Goal: Register for event/course

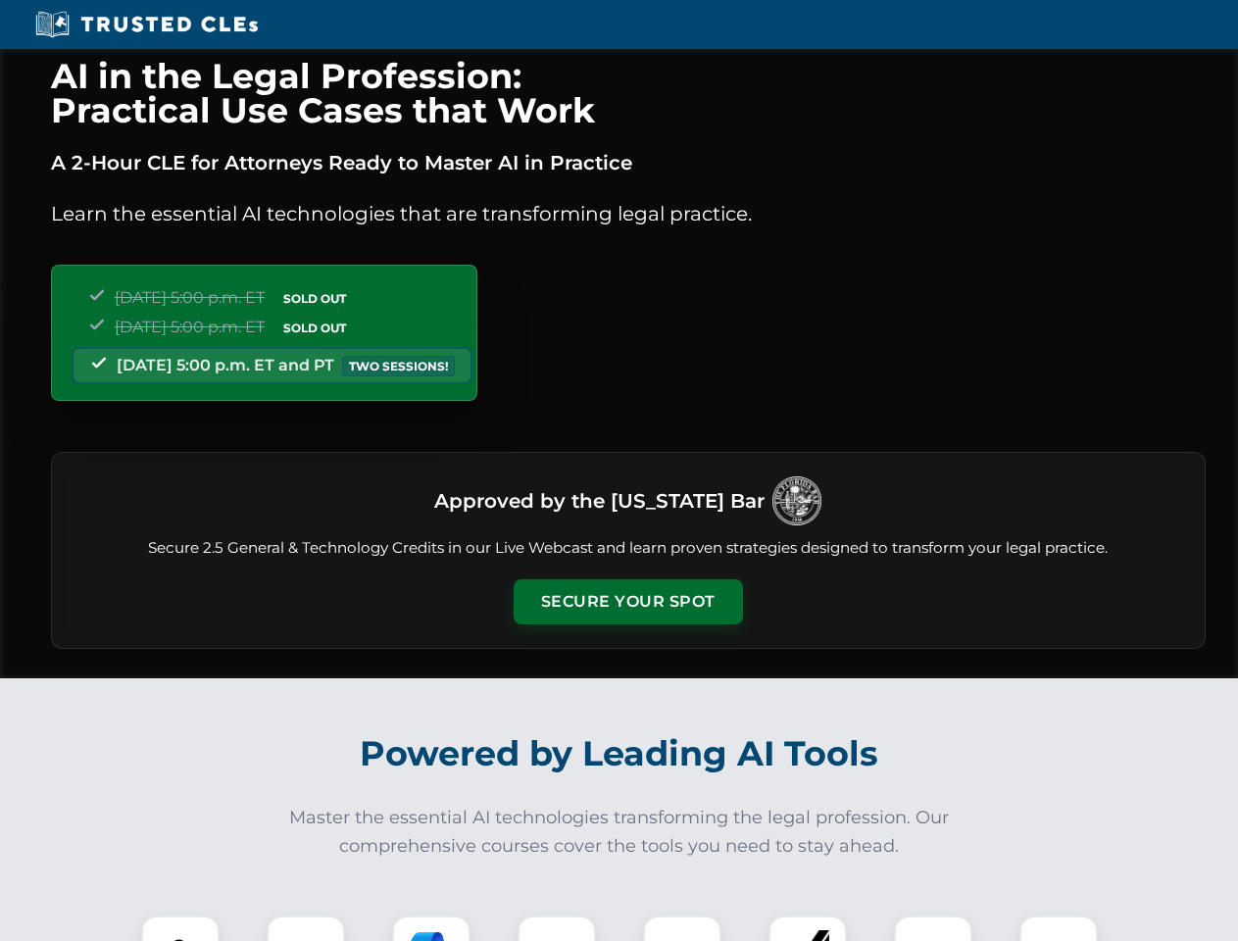
click at [627, 602] on button "Secure Your Spot" at bounding box center [627, 601] width 229 height 45
click at [180, 928] on img at bounding box center [180, 954] width 57 height 57
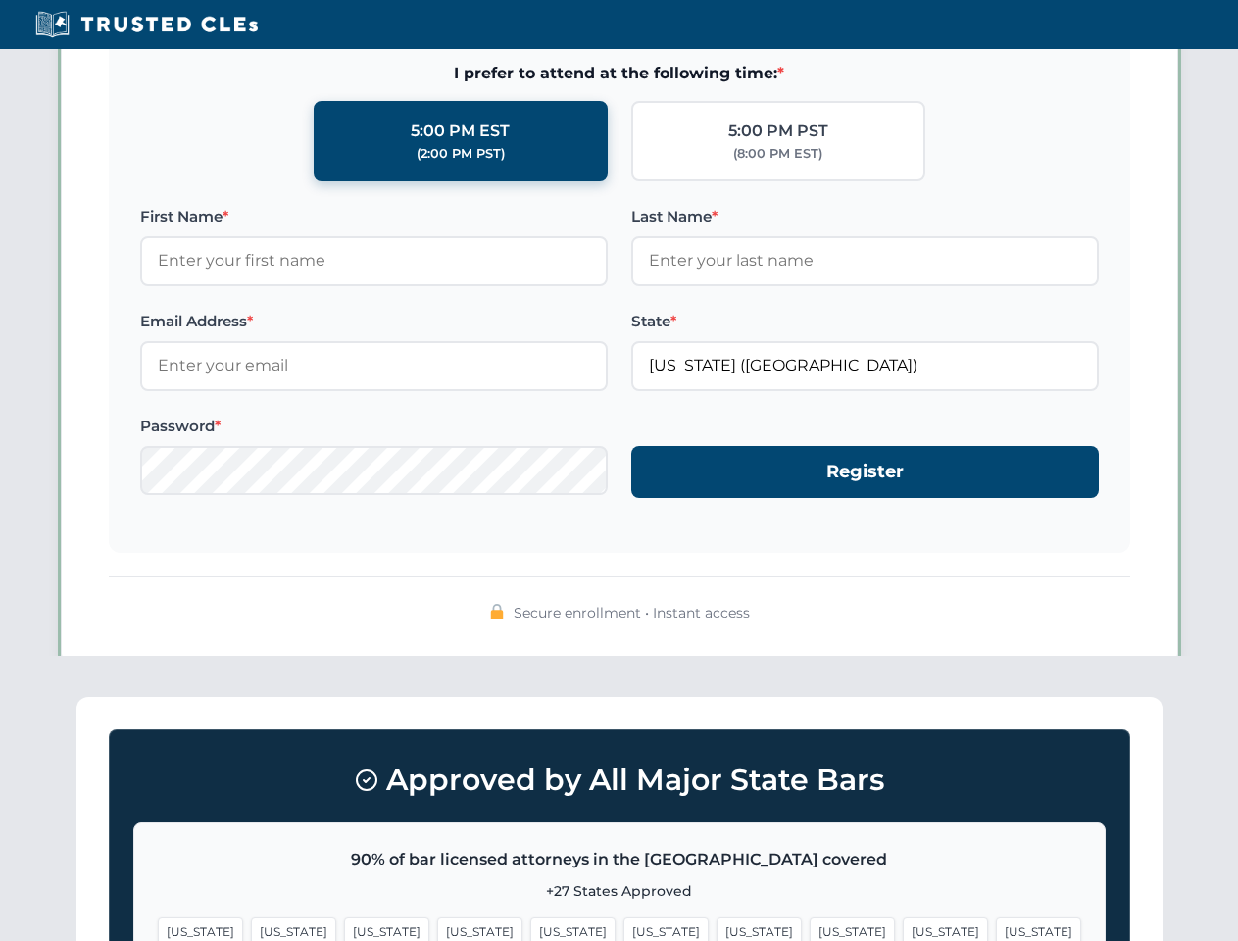
click at [716, 928] on span "[US_STATE]" at bounding box center [758, 931] width 85 height 28
click at [903, 928] on span "[US_STATE]" at bounding box center [945, 931] width 85 height 28
